Goal: Communication & Community: Ask a question

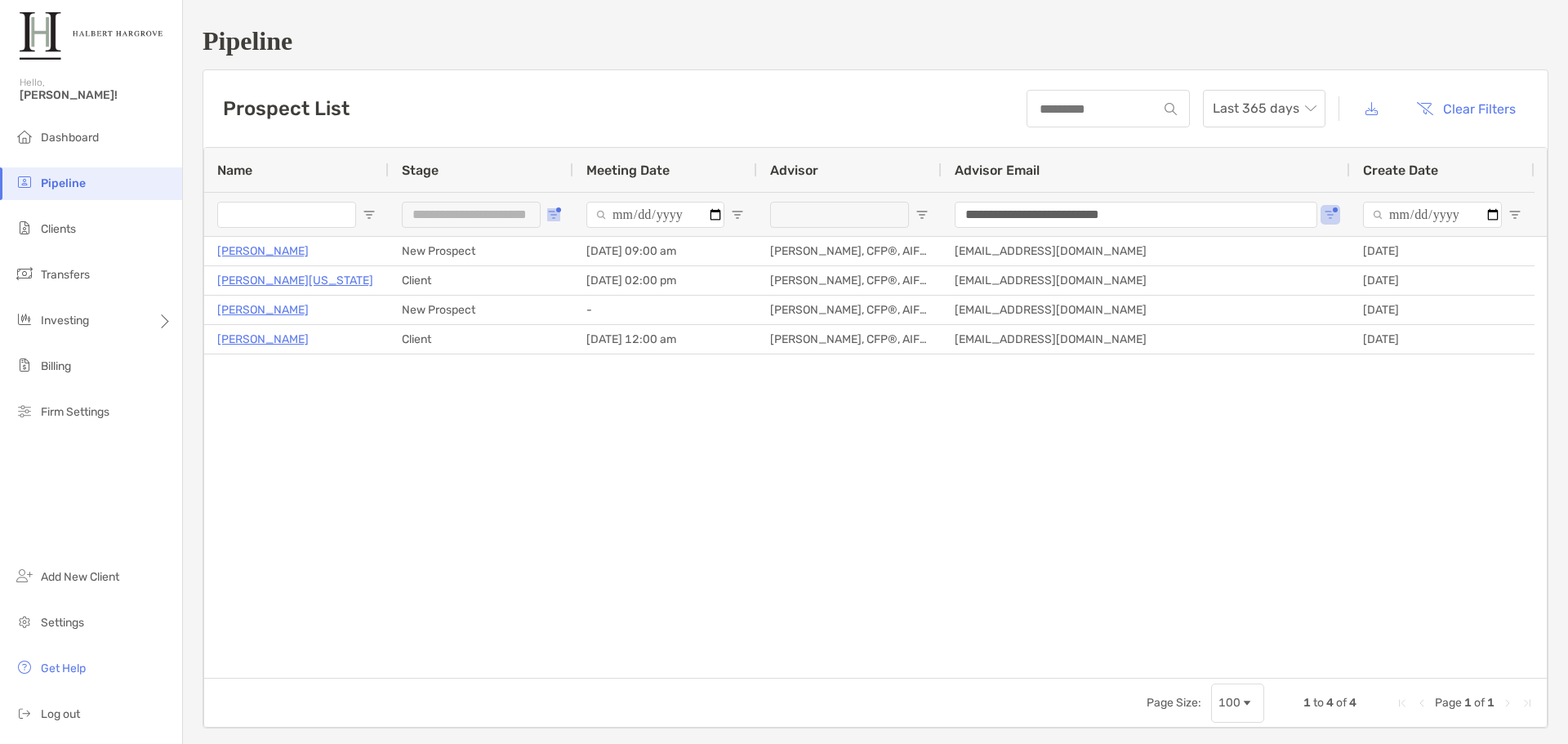
click at [555, 213] on span "Open Filter Menu" at bounding box center [553, 214] width 14 height 14
click at [588, 358] on div "Lost" at bounding box center [643, 360] width 123 height 14
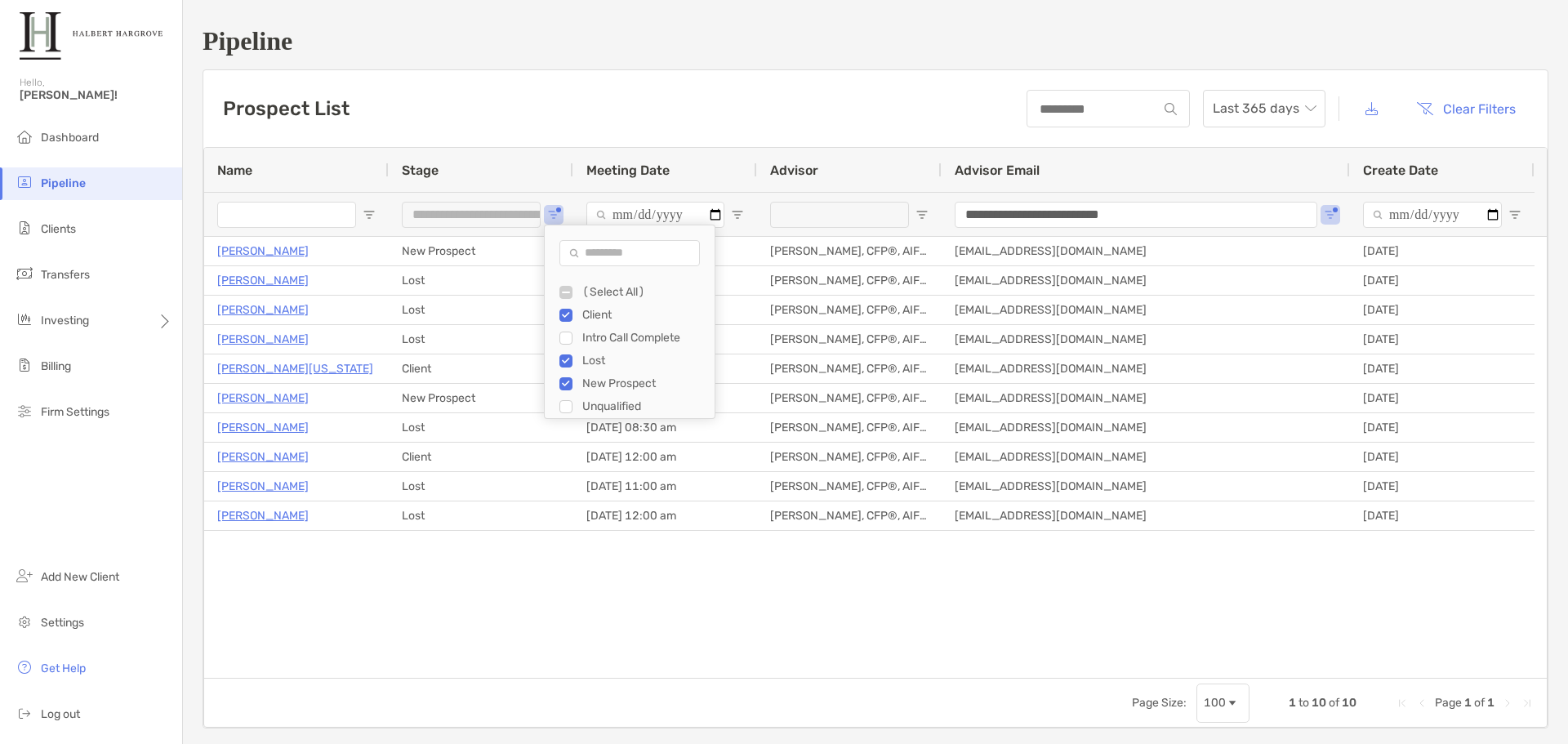
click at [597, 361] on div "Lost" at bounding box center [643, 360] width 123 height 14
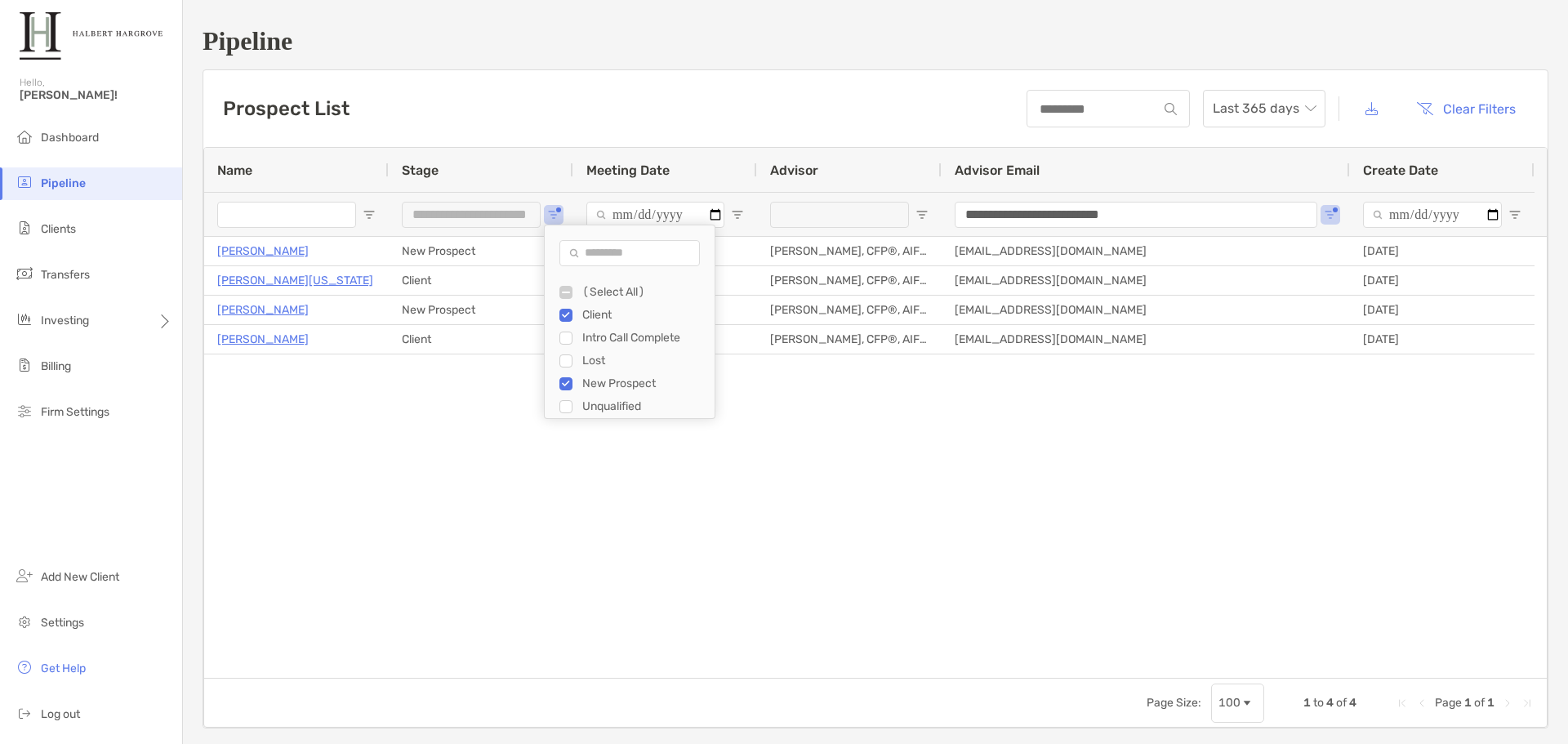
click at [599, 336] on div "Intro Call Complete" at bounding box center [643, 337] width 123 height 14
type input "**********"
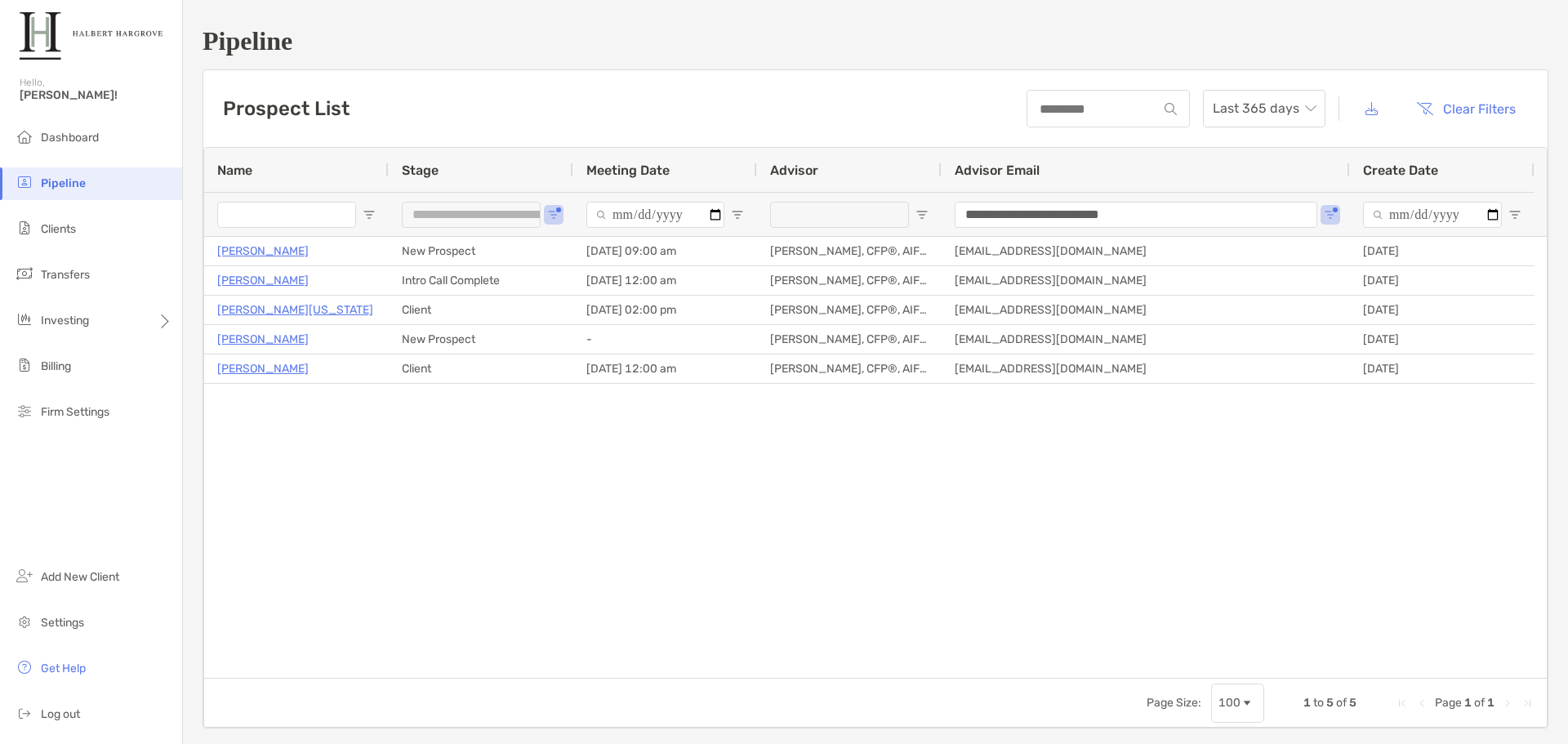
click at [315, 500] on div "Tleytmas Stephenson New Prospect 09/11/2025 - 09:00 am Tyler Gilley, CFP®, AIF®…" at bounding box center [876, 458] width 1343 height 441
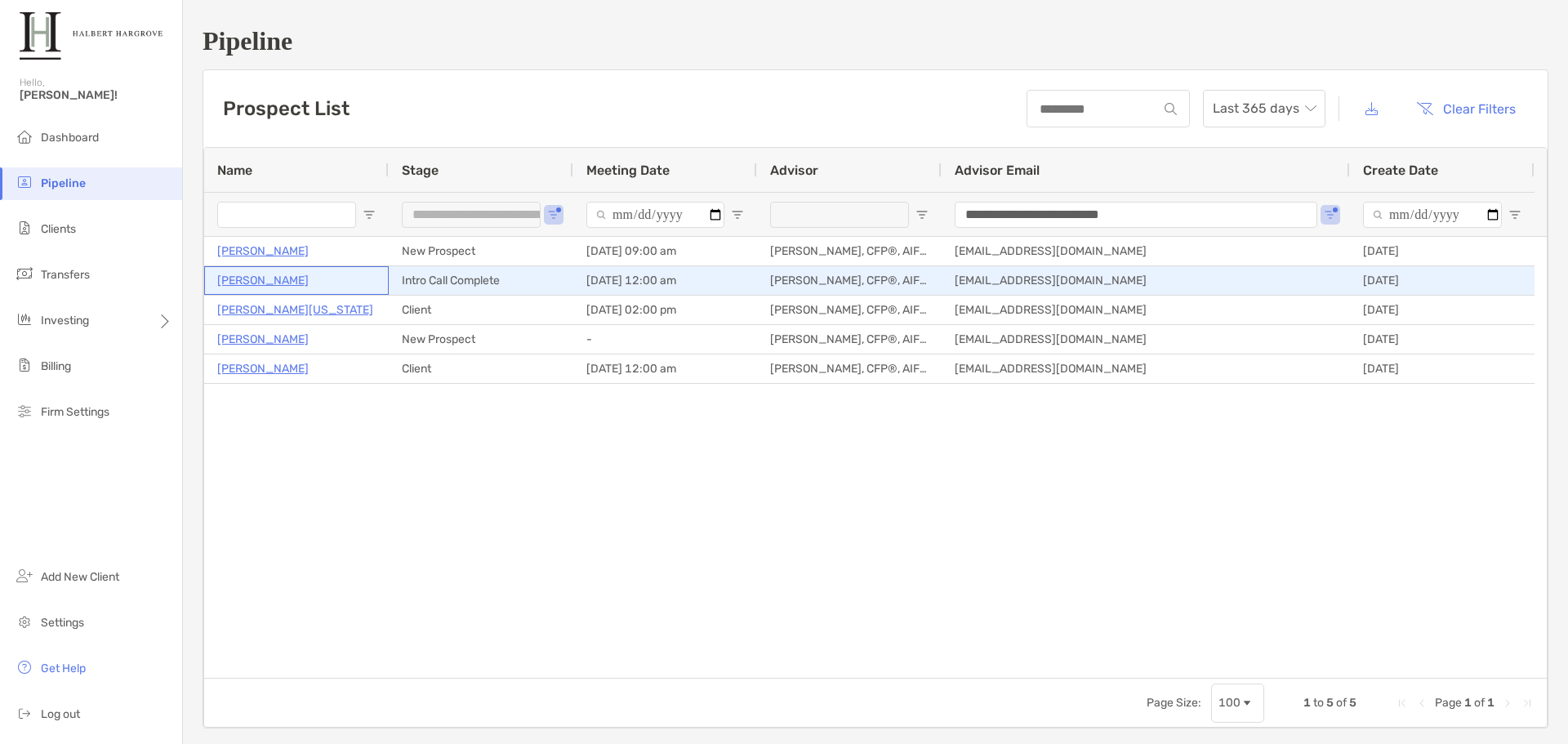
click at [252, 284] on p "[PERSON_NAME]" at bounding box center [263, 280] width 92 height 21
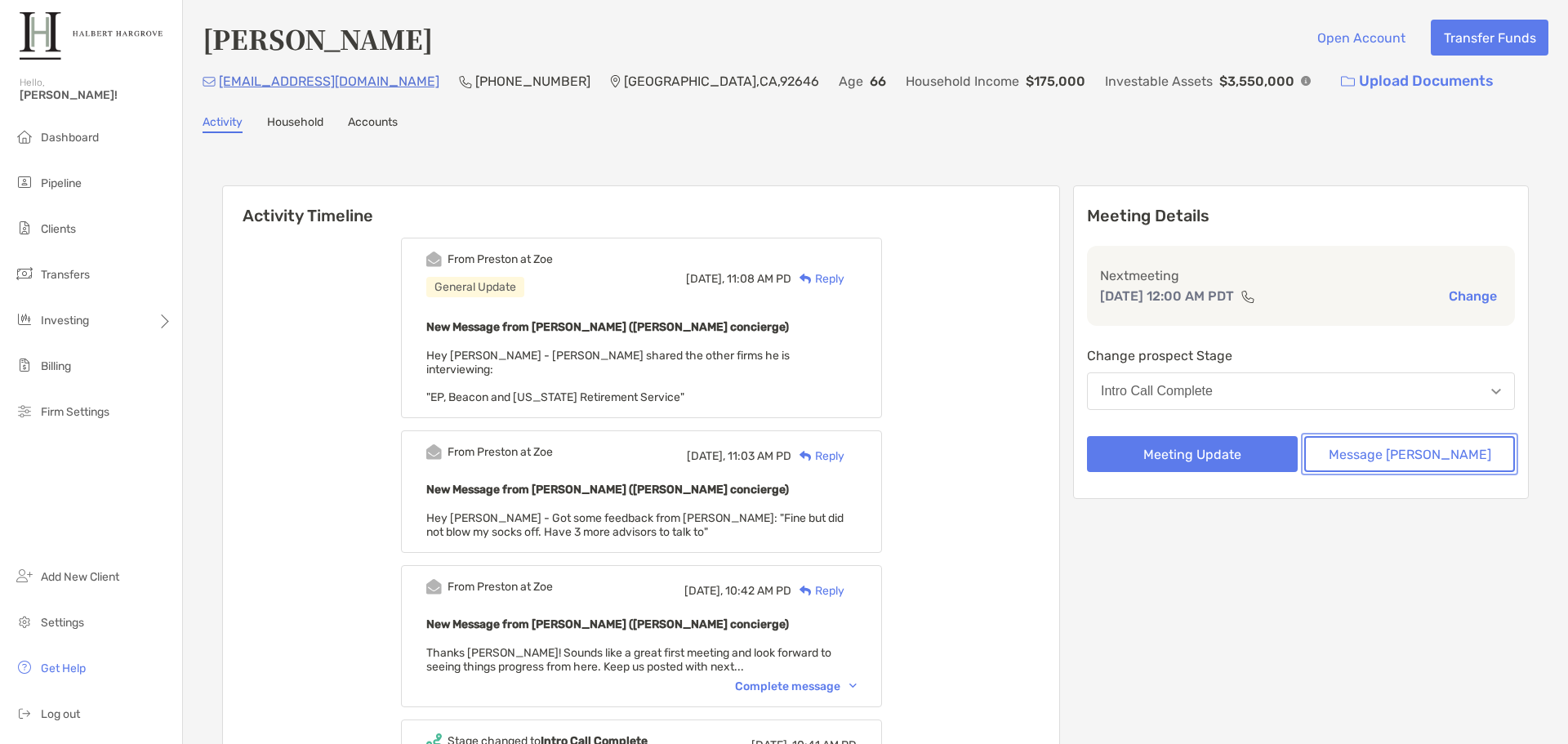
click at [1419, 465] on button "Message [PERSON_NAME]" at bounding box center [1410, 454] width 211 height 36
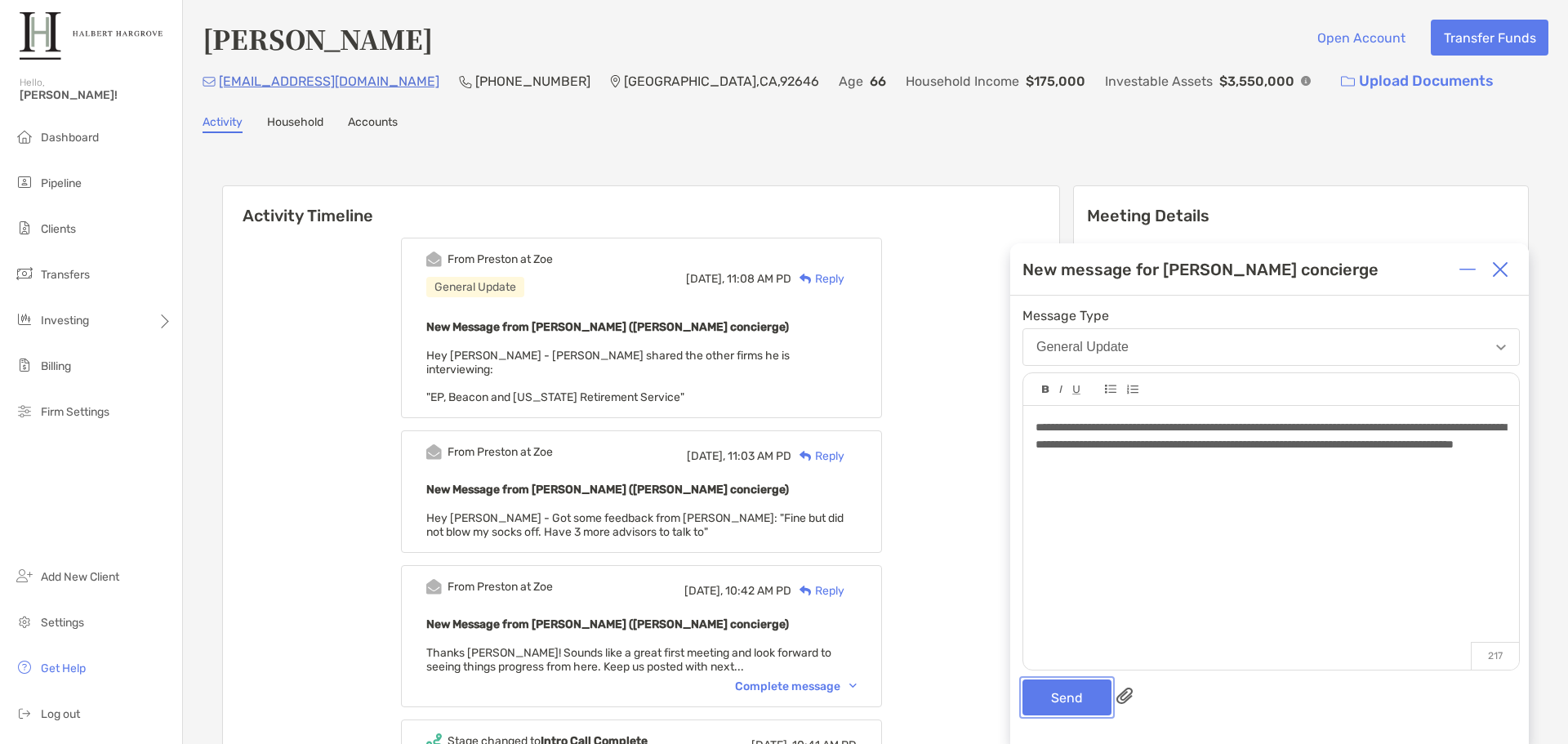
click at [1060, 696] on button "Send" at bounding box center [1067, 697] width 89 height 36
